Goal: Navigation & Orientation: Find specific page/section

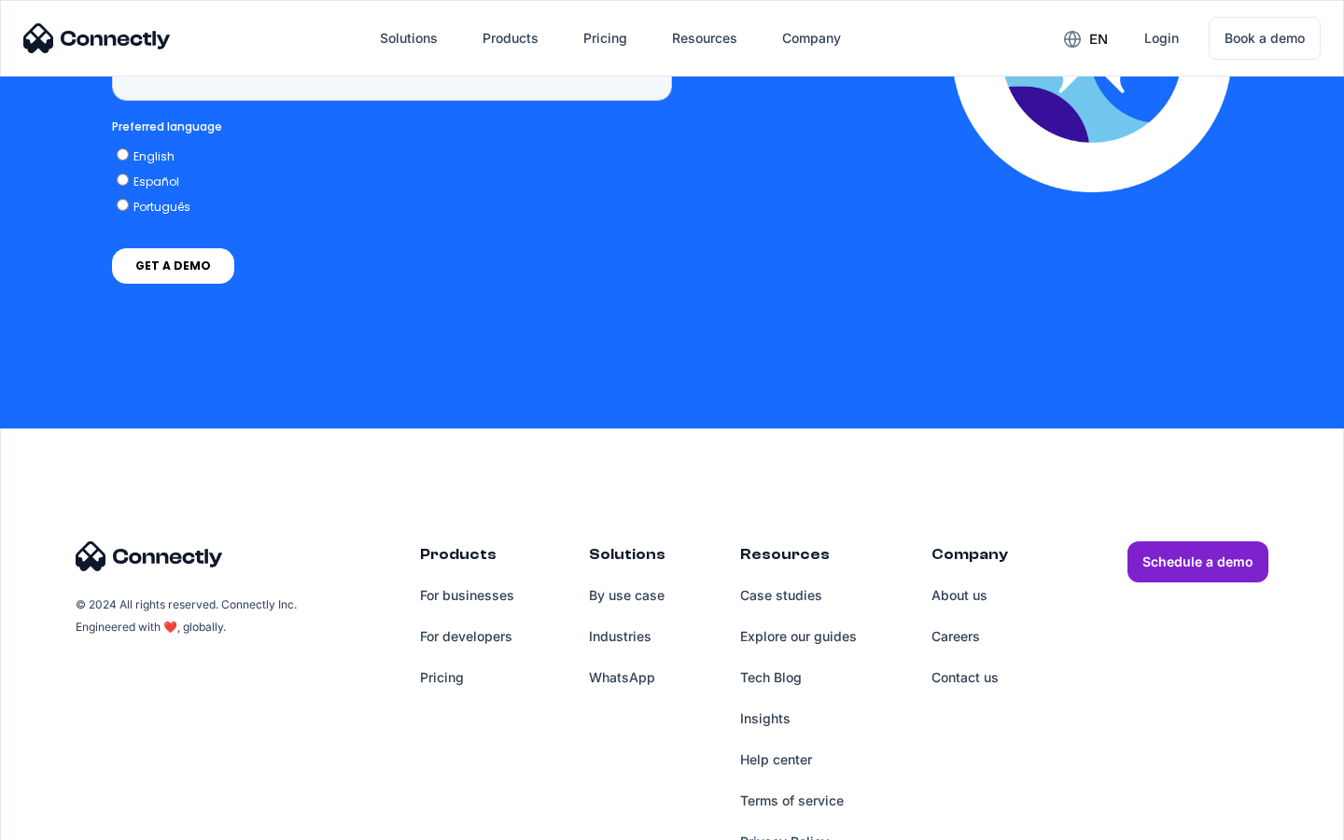
scroll to position [4752, 0]
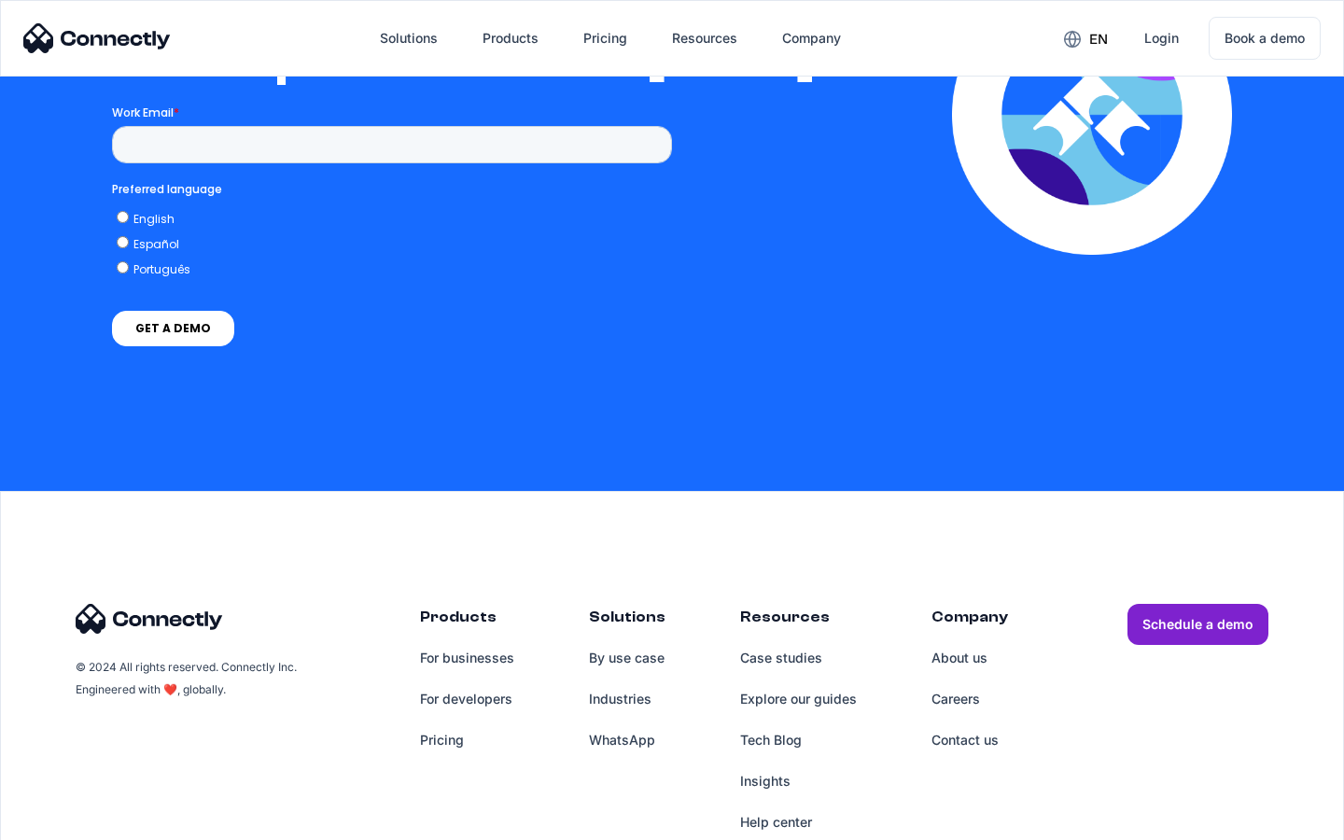
scroll to position [4097, 0]
